Goal: Task Accomplishment & Management: Manage account settings

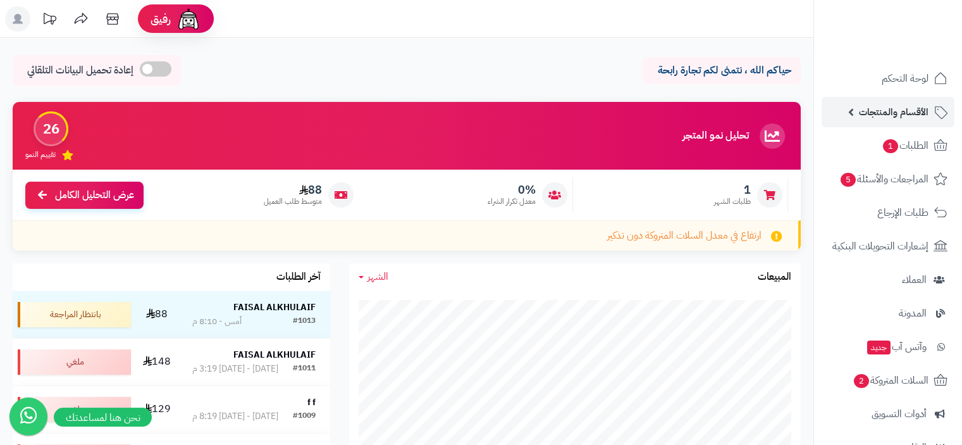
click at [902, 118] on span "الأقسام والمنتجات" at bounding box center [894, 112] width 70 height 18
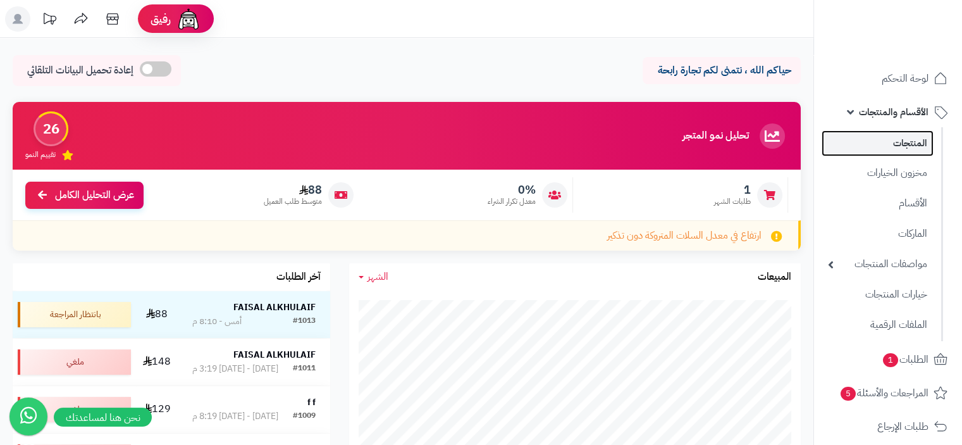
click at [908, 141] on link "المنتجات" at bounding box center [877, 143] width 112 height 26
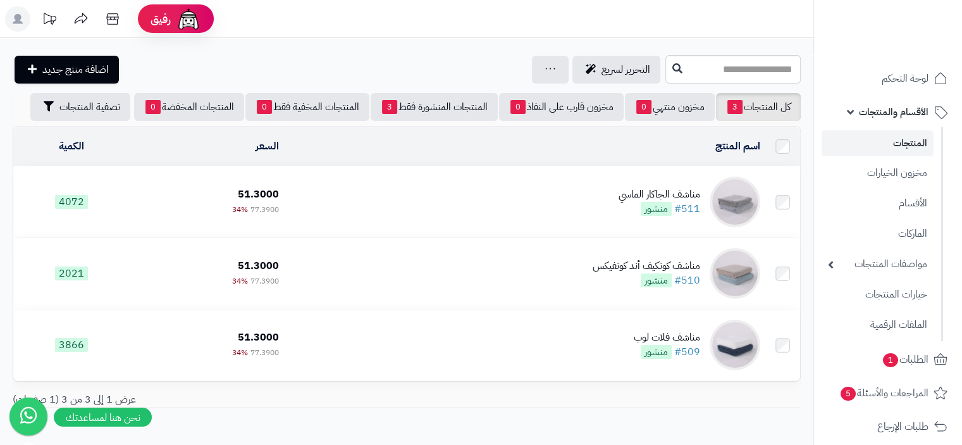
click at [629, 193] on div "مناشف الجاكار الماسي" at bounding box center [659, 194] width 82 height 15
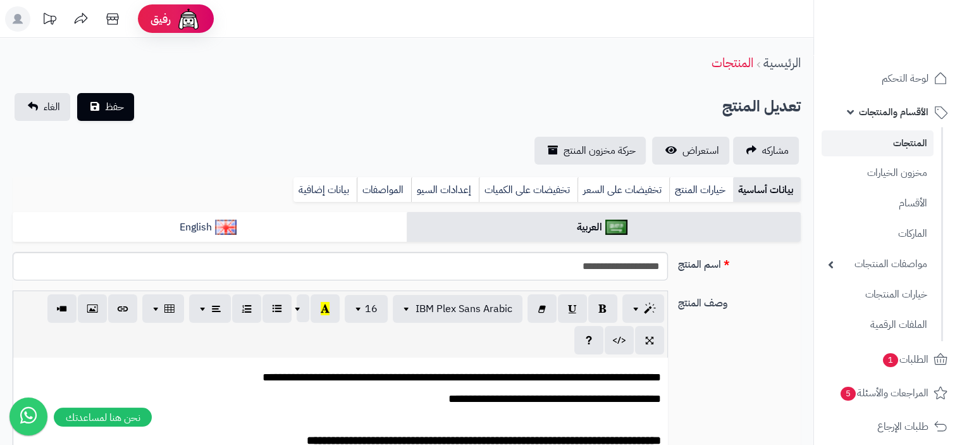
scroll to position [0, 9]
click at [554, 267] on input "**********" at bounding box center [340, 266] width 655 height 28
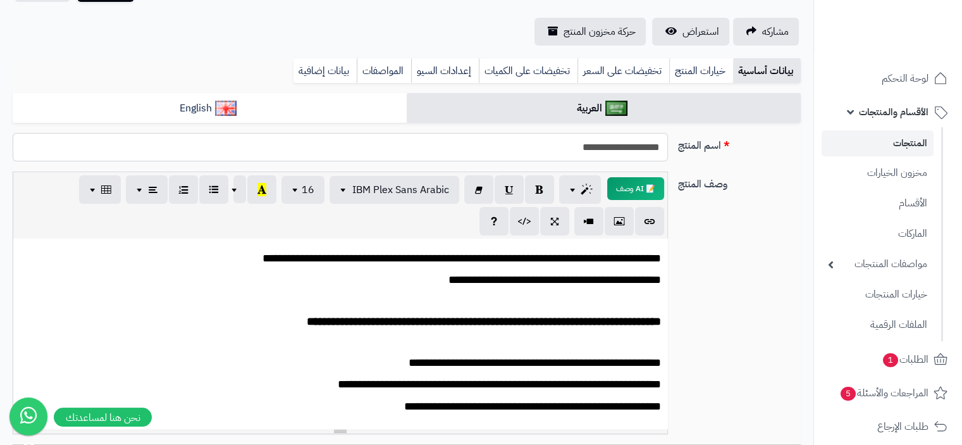
scroll to position [126, 0]
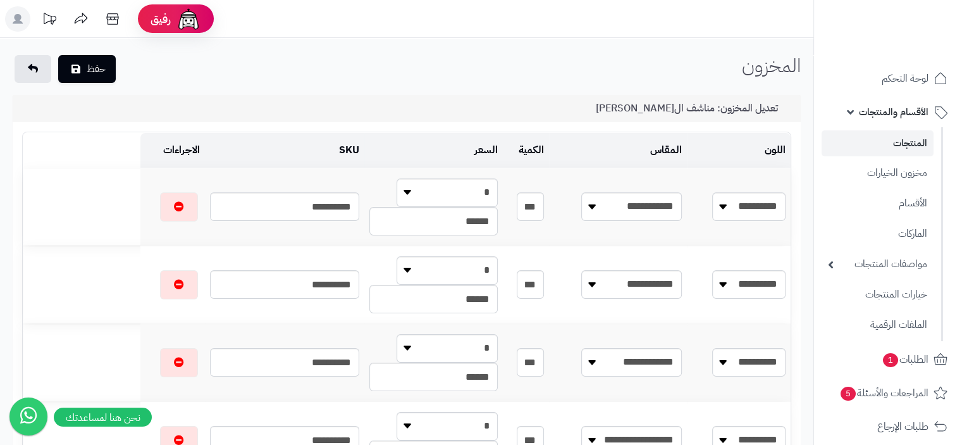
click at [899, 111] on span "الأقسام والمنتجات" at bounding box center [894, 112] width 70 height 18
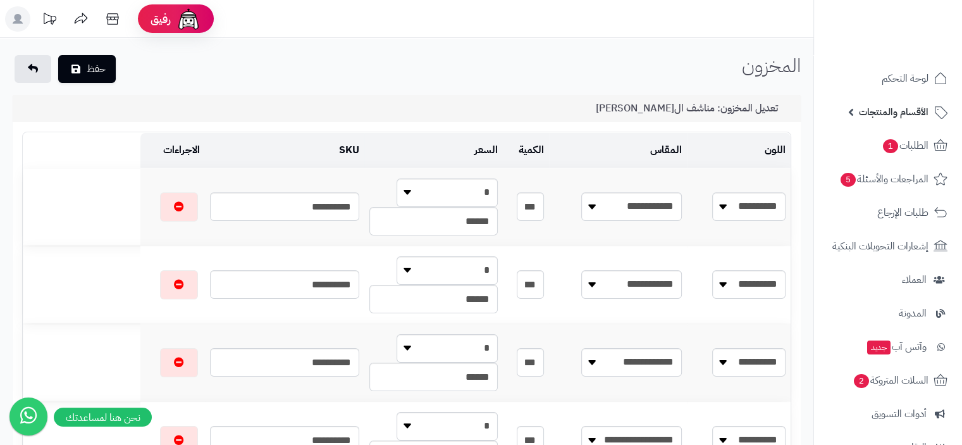
click at [899, 111] on span "الأقسام والمنتجات" at bounding box center [894, 112] width 70 height 18
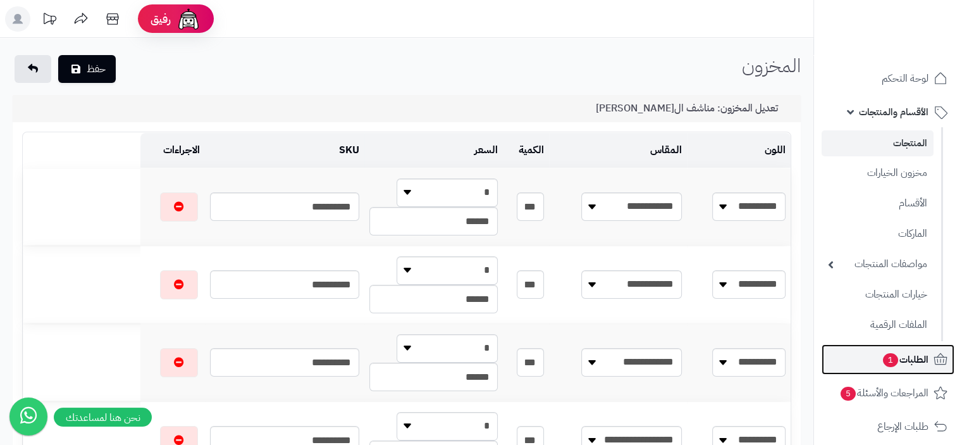
click at [915, 361] on span "الطلبات 1" at bounding box center [904, 359] width 47 height 18
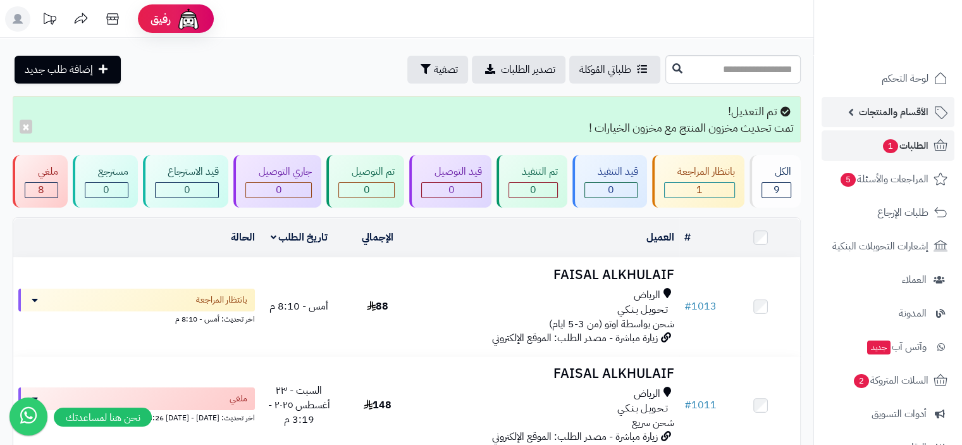
click at [910, 107] on span "الأقسام والمنتجات" at bounding box center [894, 112] width 70 height 18
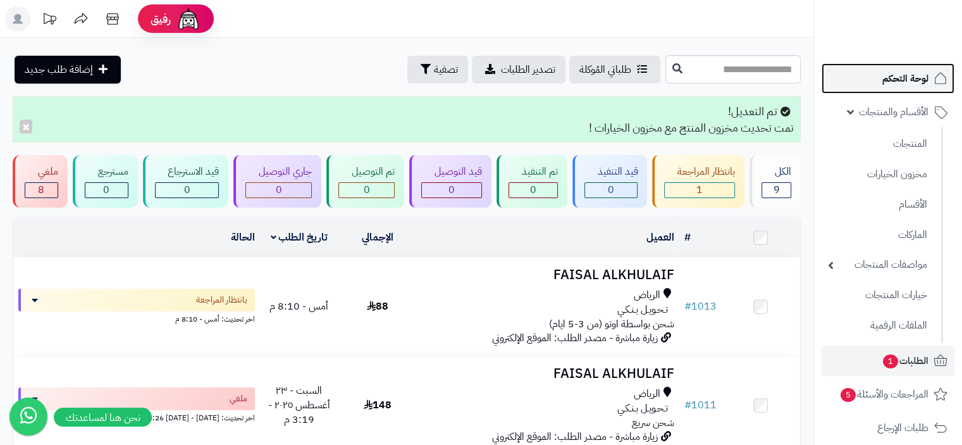
click at [920, 80] on span "لوحة التحكم" at bounding box center [905, 79] width 46 height 18
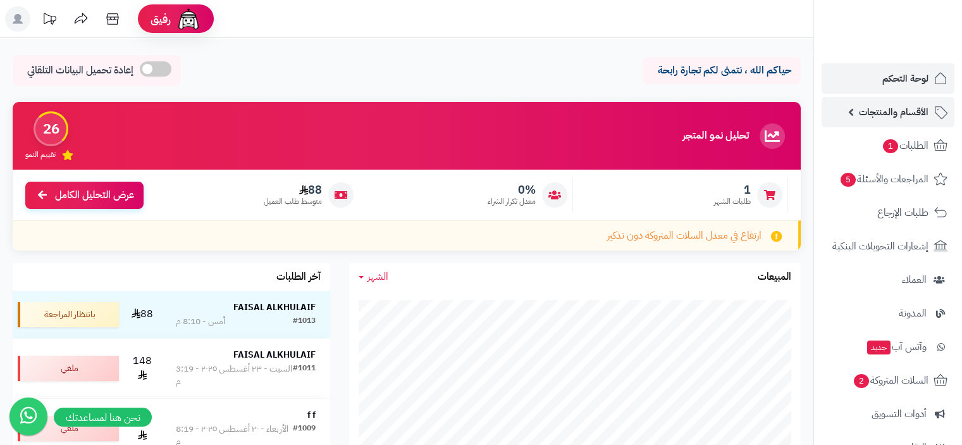
click at [916, 113] on span "الأقسام والمنتجات" at bounding box center [894, 112] width 70 height 18
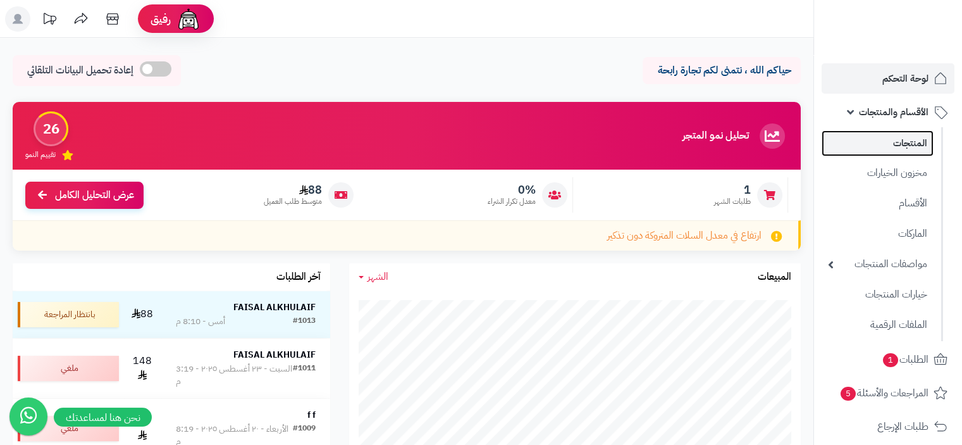
click at [927, 152] on link "المنتجات" at bounding box center [877, 143] width 112 height 26
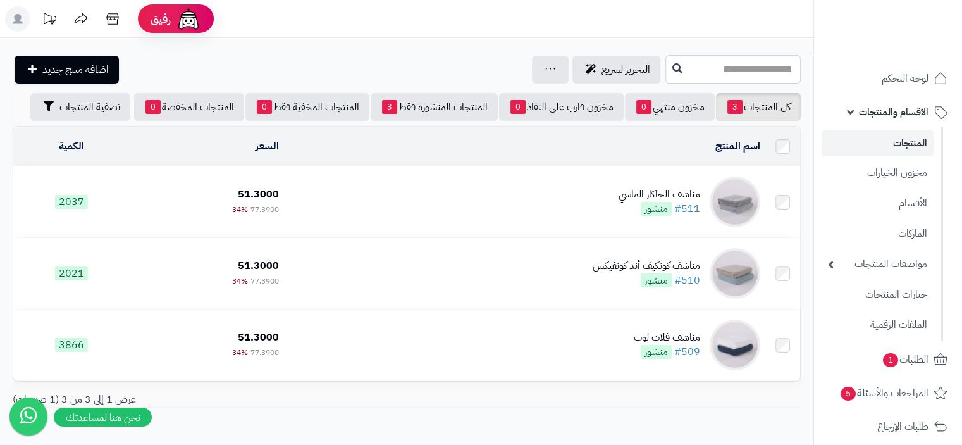
click at [677, 195] on div "مناشف الجاكار الماسي" at bounding box center [659, 194] width 82 height 15
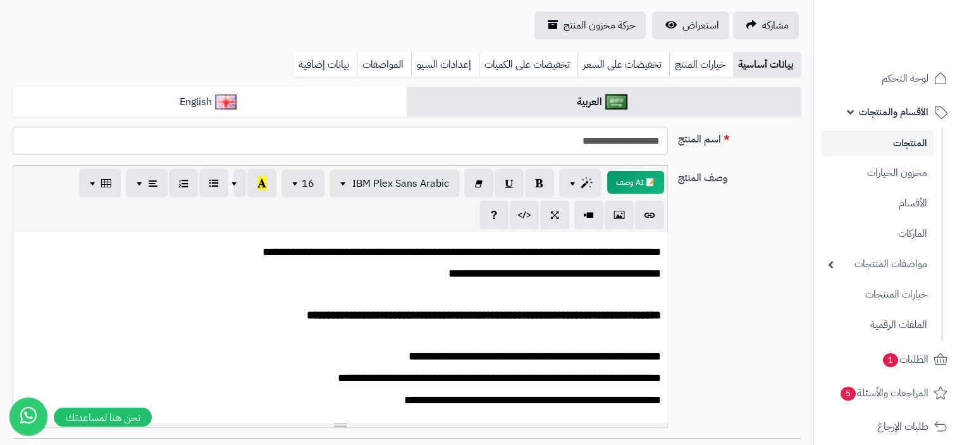
scroll to position [190, 0]
